Goal: Information Seeking & Learning: Learn about a topic

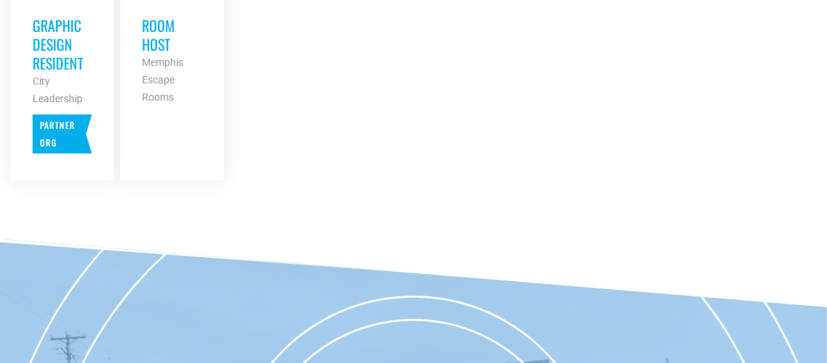
scroll to position [852, 0]
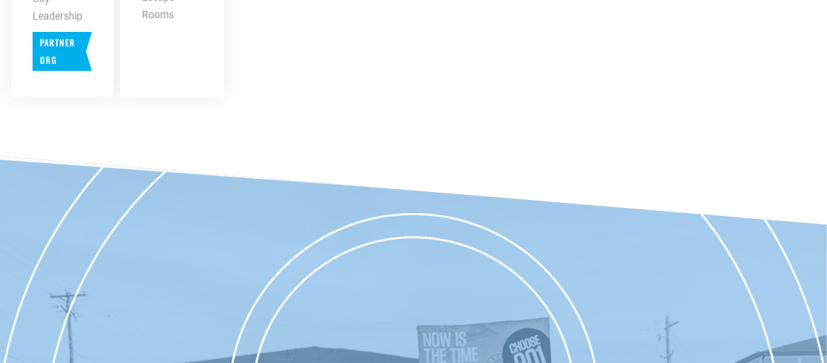
scroll to position [534, 0]
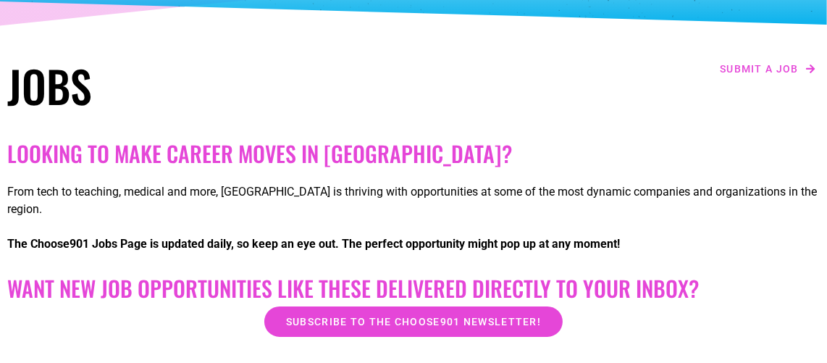
drag, startPoint x: 206, startPoint y: 23, endPoint x: -164, endPoint y: -21, distance: 373.5
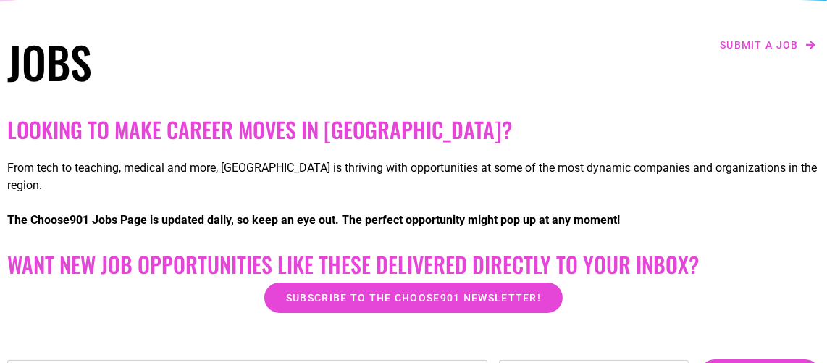
scroll to position [208, 0]
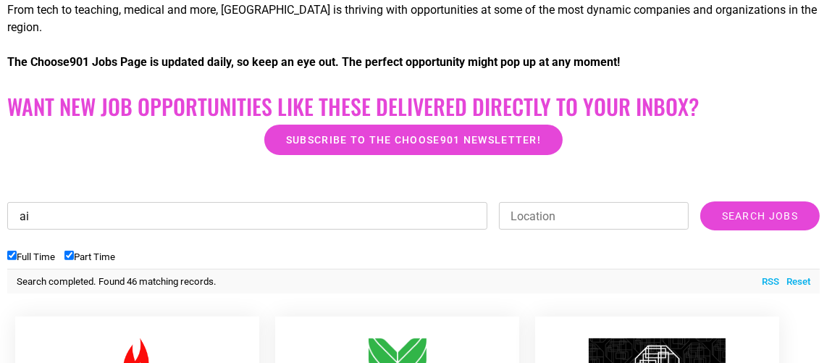
scroll to position [345, 0]
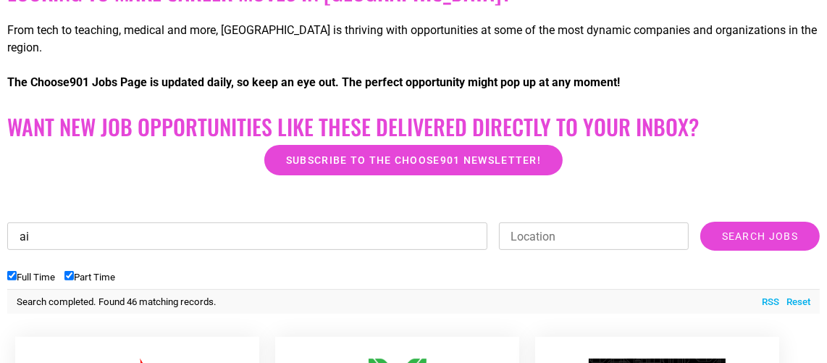
drag, startPoint x: 57, startPoint y: 222, endPoint x: -103, endPoint y: 177, distance: 166.1
type input "fashion"
click at [701, 222] on input "Search Jobs" at bounding box center [761, 236] width 120 height 29
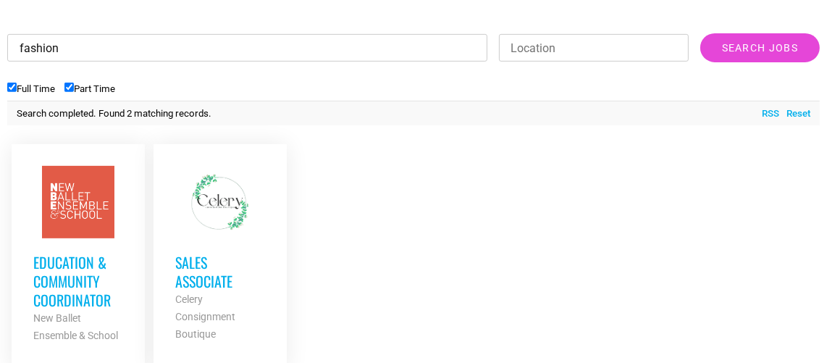
scroll to position [539, 0]
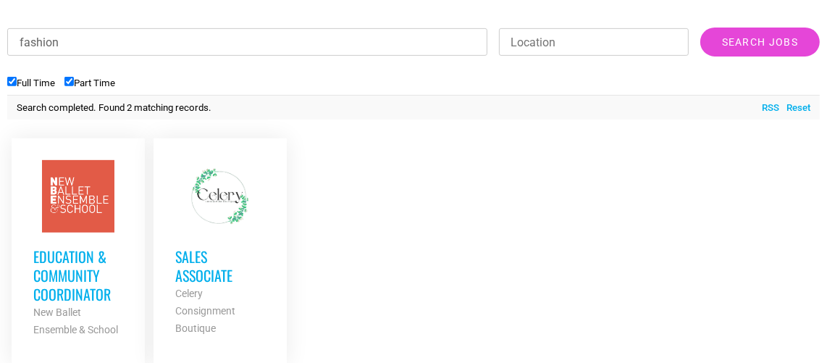
click at [214, 251] on h3 "Sales Associate" at bounding box center [220, 266] width 90 height 38
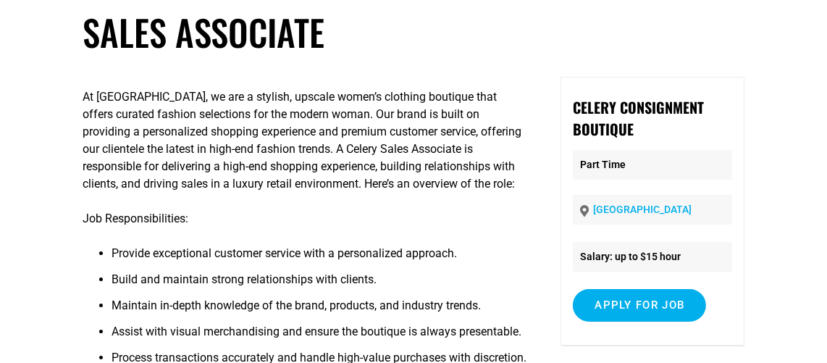
scroll to position [75, 0]
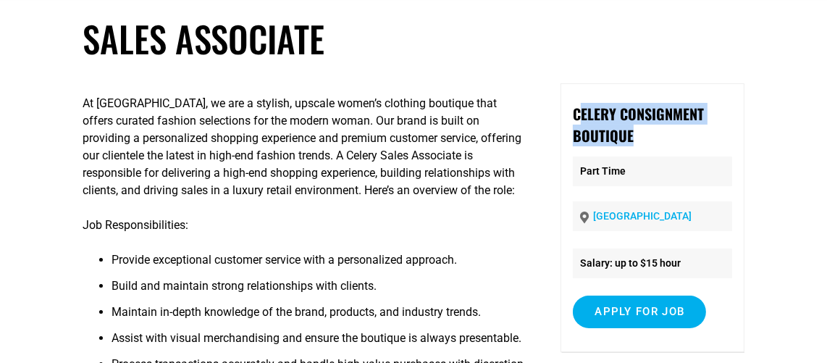
drag, startPoint x: 578, startPoint y: 115, endPoint x: 646, endPoint y: 136, distance: 71.3
click at [646, 136] on p "Celery Consignment Boutique" at bounding box center [652, 124] width 159 height 43
drag, startPoint x: 572, startPoint y: 113, endPoint x: 639, endPoint y: 130, distance: 69.4
click at [639, 130] on div "Celery Consignment Boutique Part Time Memphis Salary: up to $15 hour Apply for …" at bounding box center [652, 217] width 183 height 269
